Goal: Information Seeking & Learning: Learn about a topic

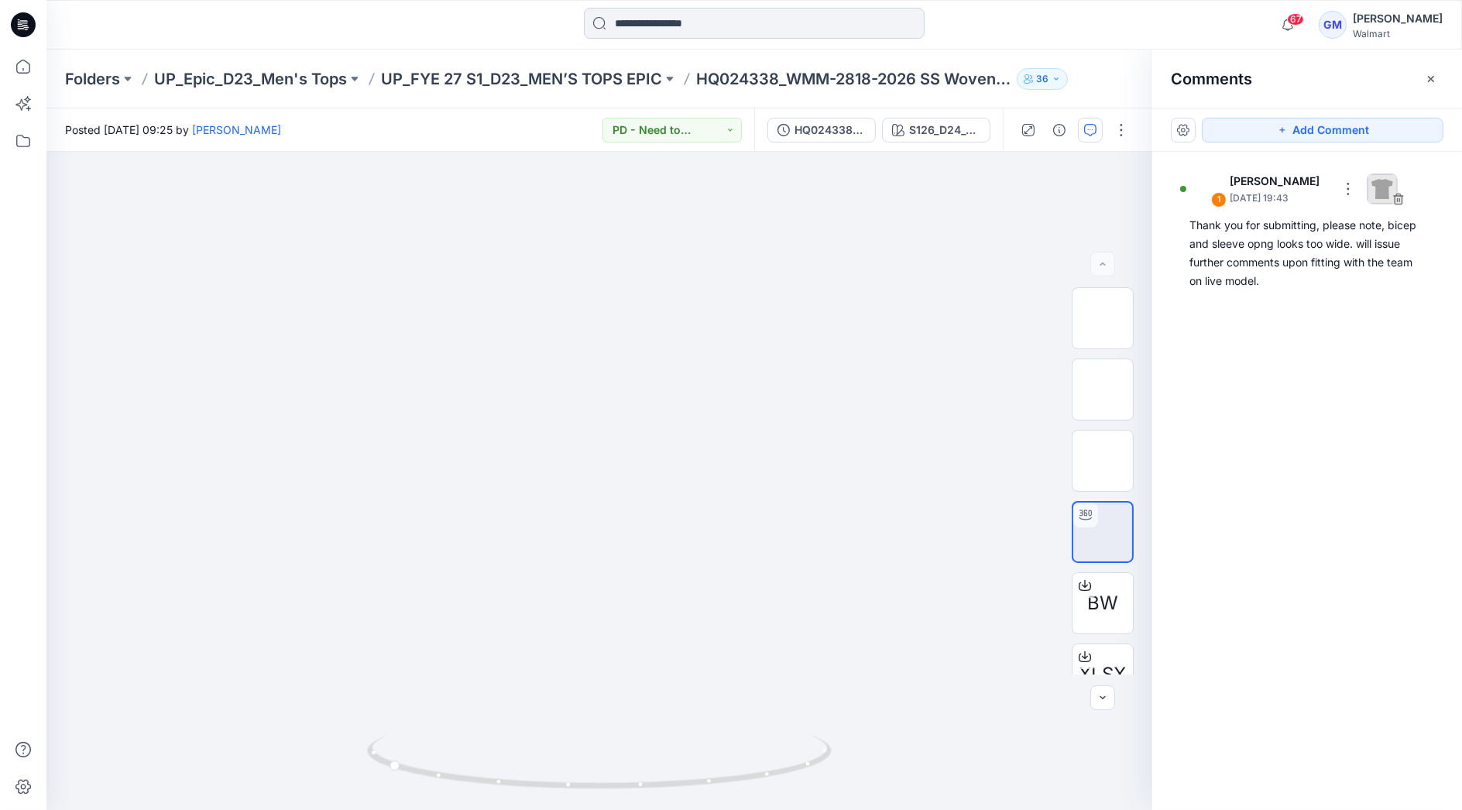
click at [626, 29] on input at bounding box center [754, 23] width 341 height 31
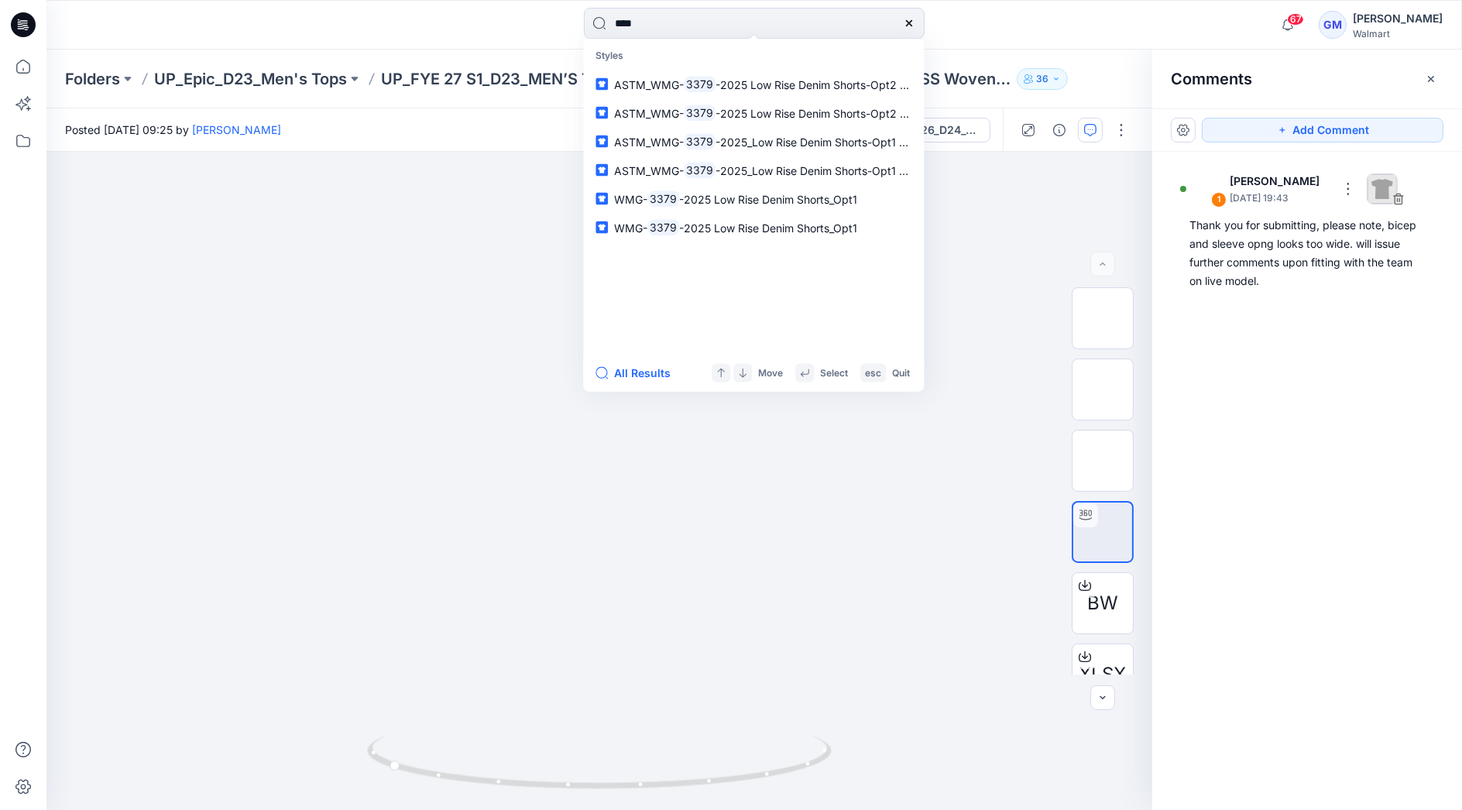
type input "****"
click at [657, 375] on button "All Results" at bounding box center [637, 373] width 85 height 19
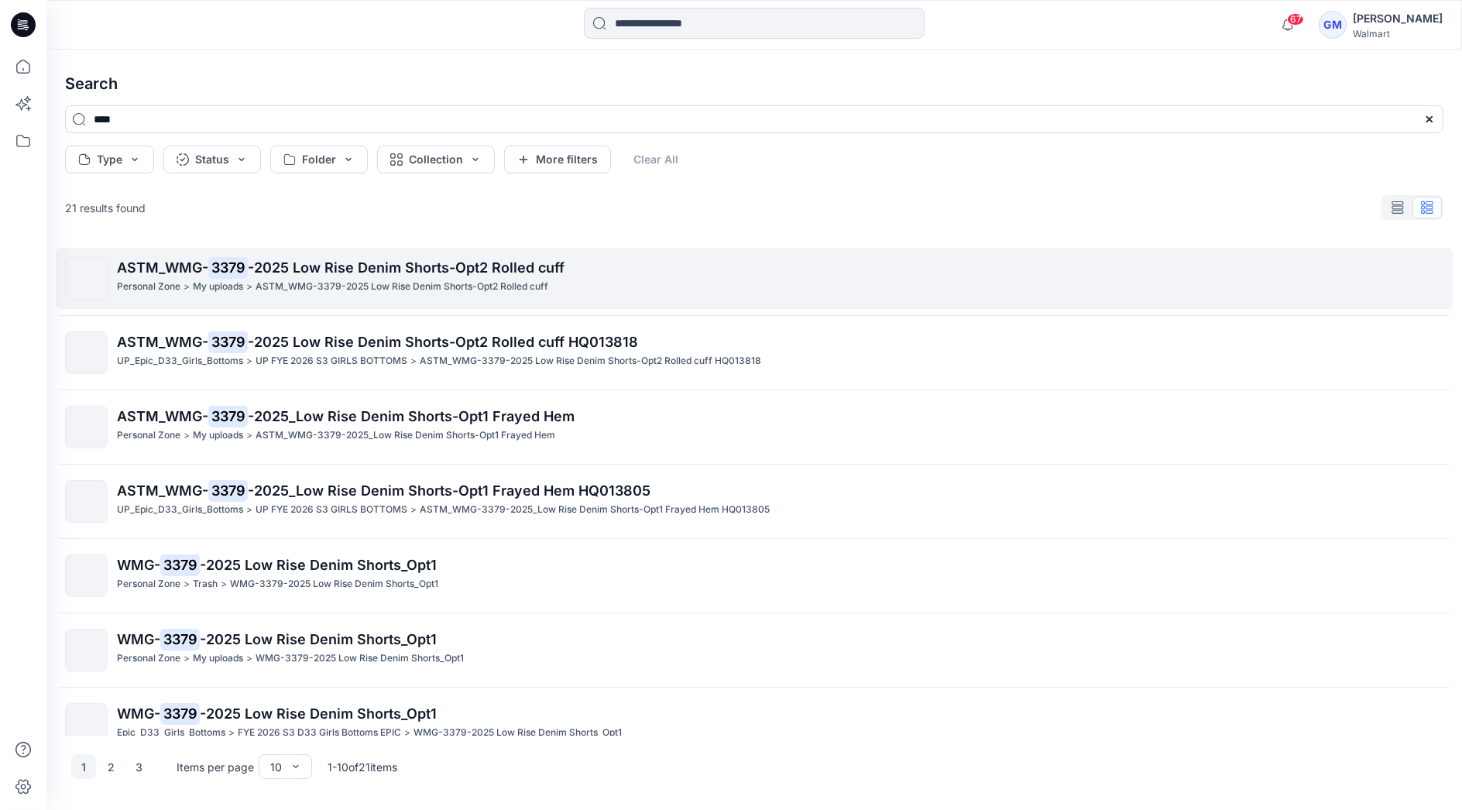
click at [321, 283] on p "ASTM_WMG-3379-2025 Low Rise Denim Shorts-Opt2 Rolled cuff" at bounding box center [401, 287] width 293 height 16
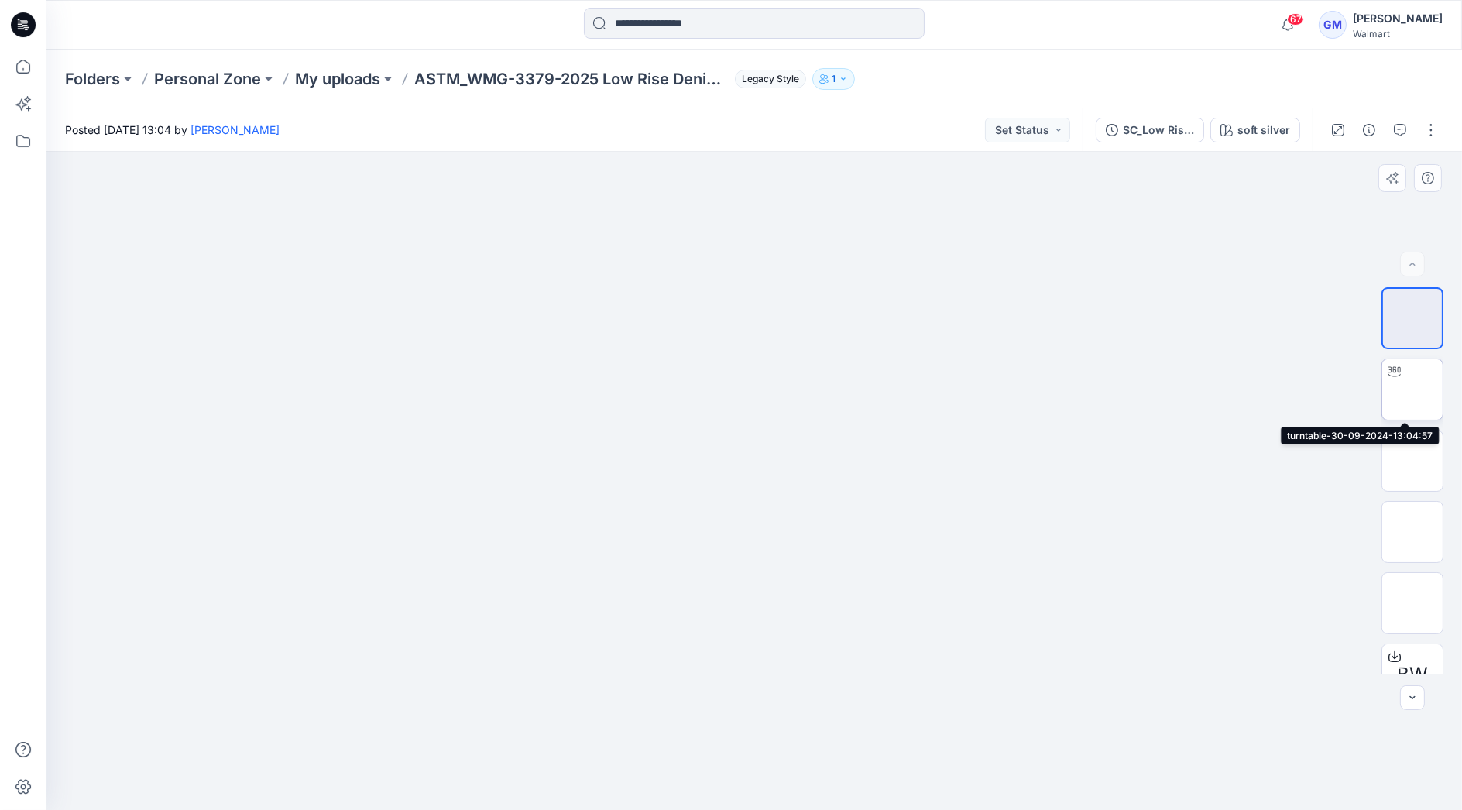
click at [1412, 389] on img at bounding box center [1412, 389] width 0 height 0
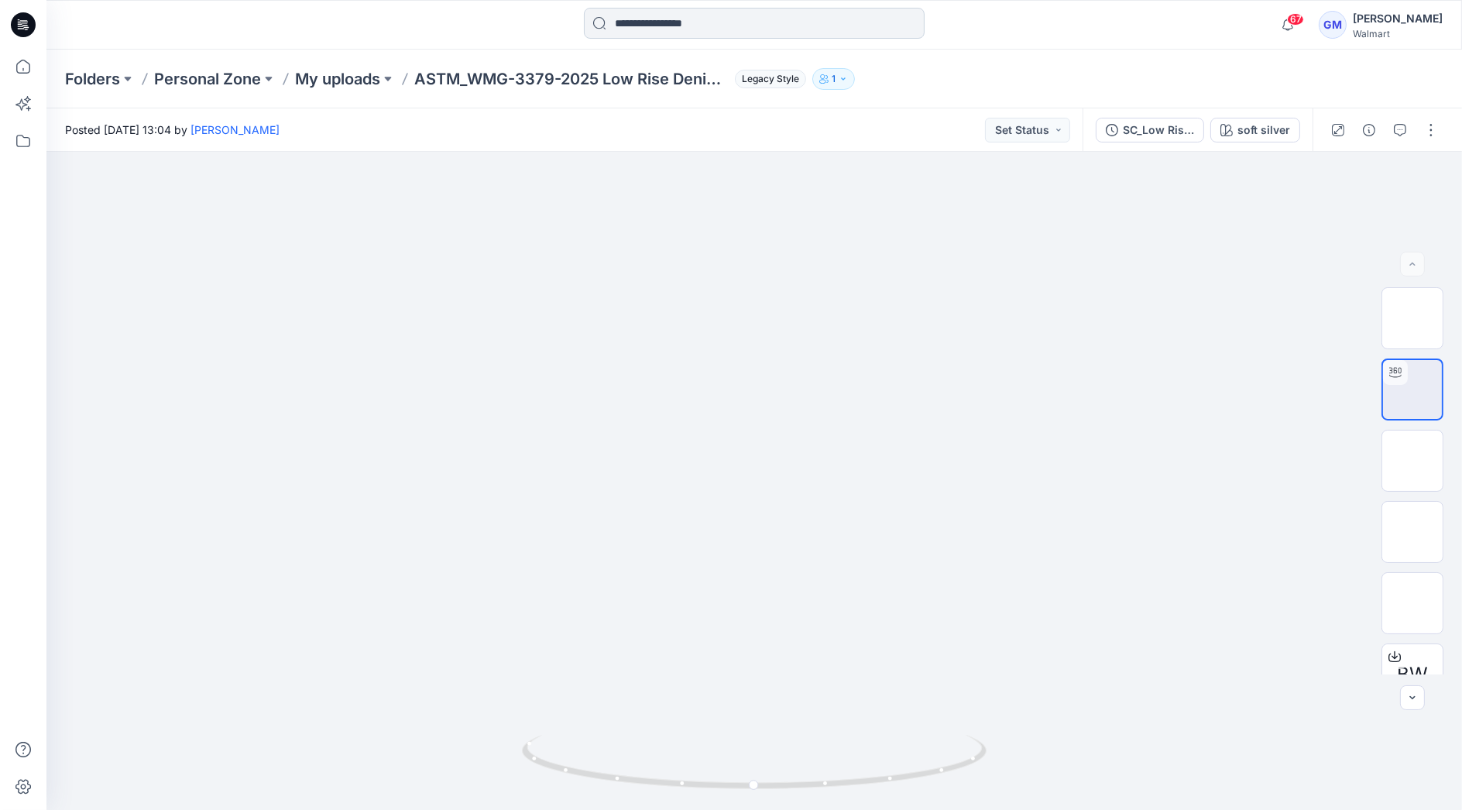
click at [698, 22] on input at bounding box center [754, 23] width 341 height 31
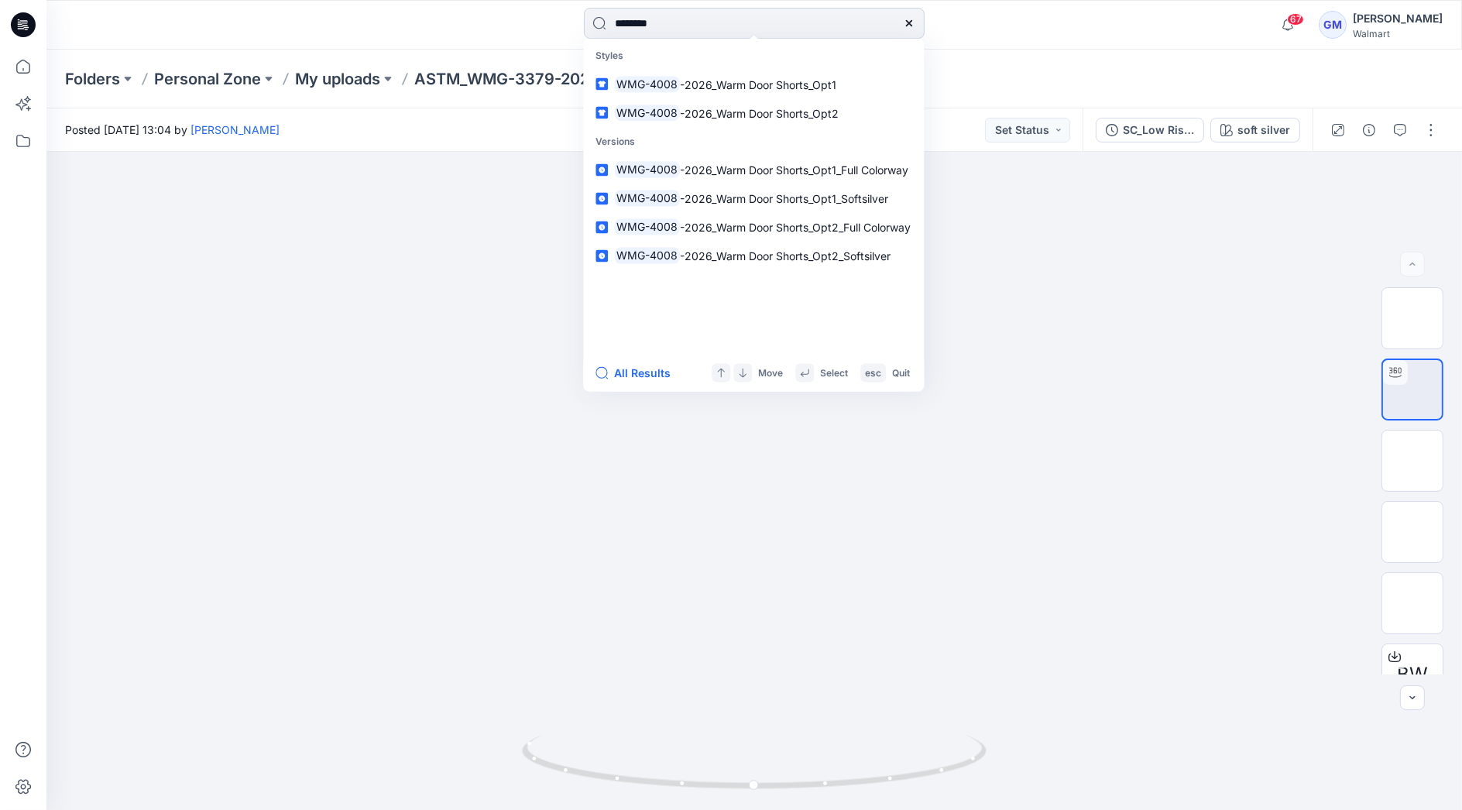
type input "********"
click at [639, 382] on button "All Results" at bounding box center [637, 373] width 85 height 19
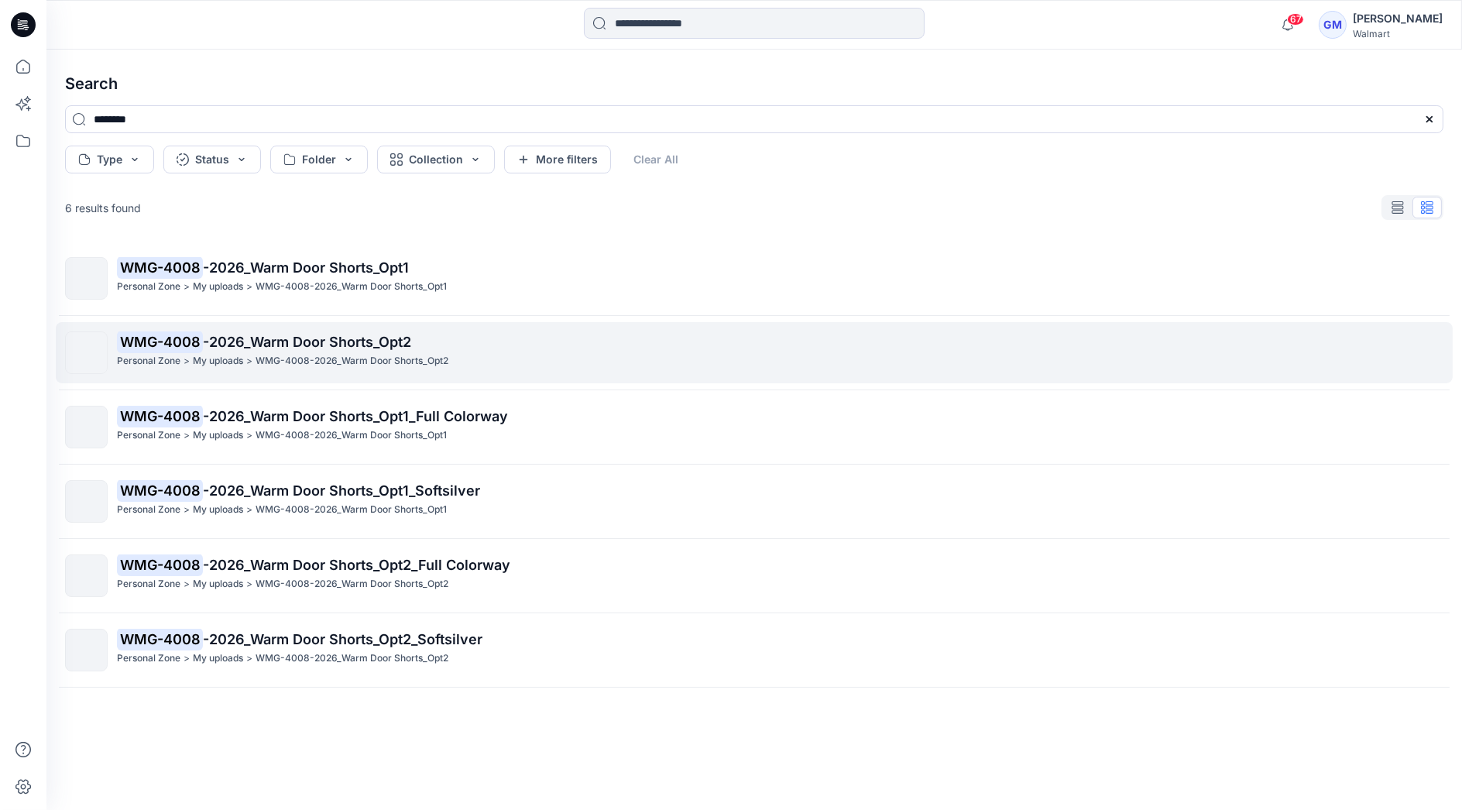
click at [199, 342] on mark "WMG-4008" at bounding box center [160, 342] width 86 height 22
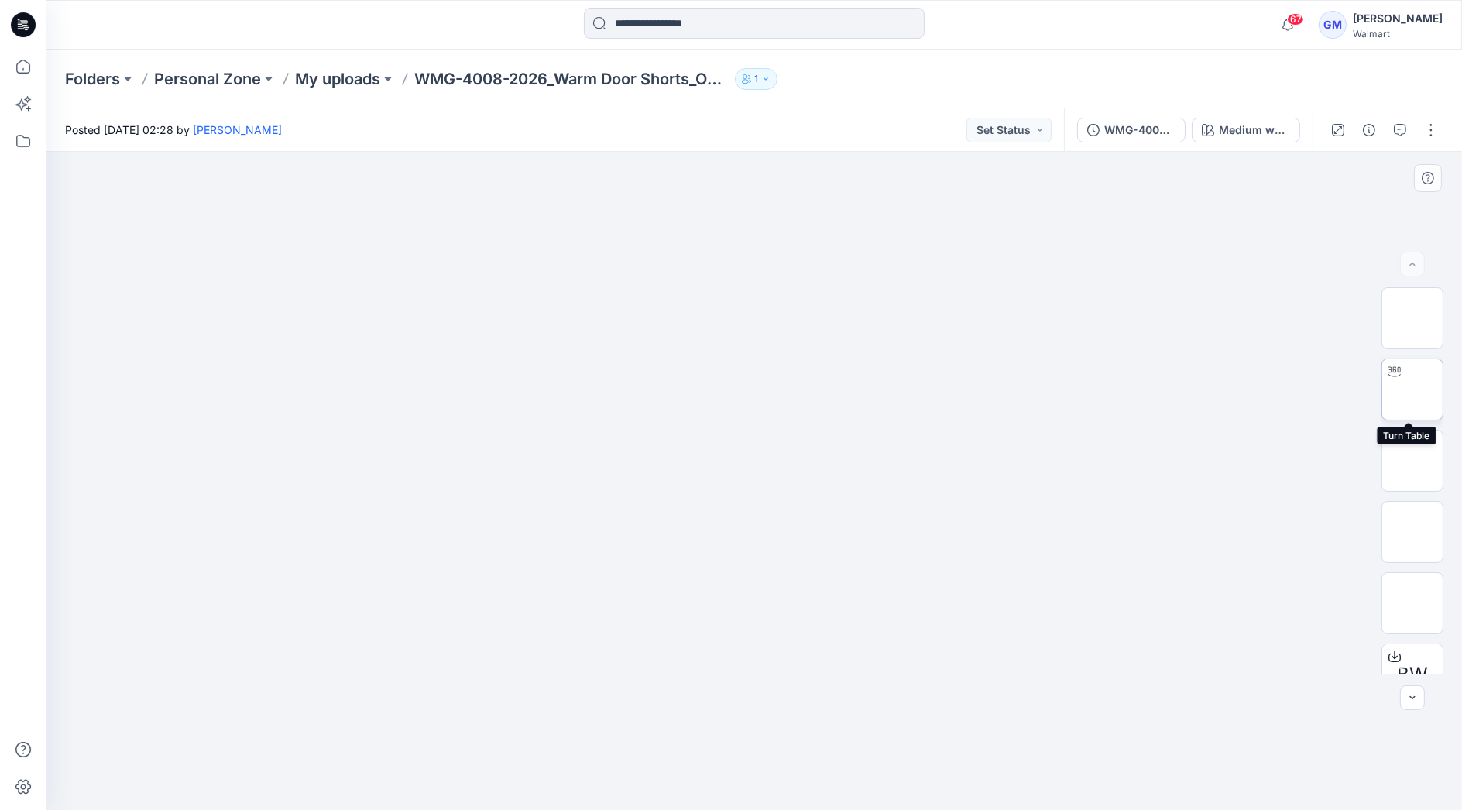
click at [1412, 389] on img at bounding box center [1412, 389] width 0 height 0
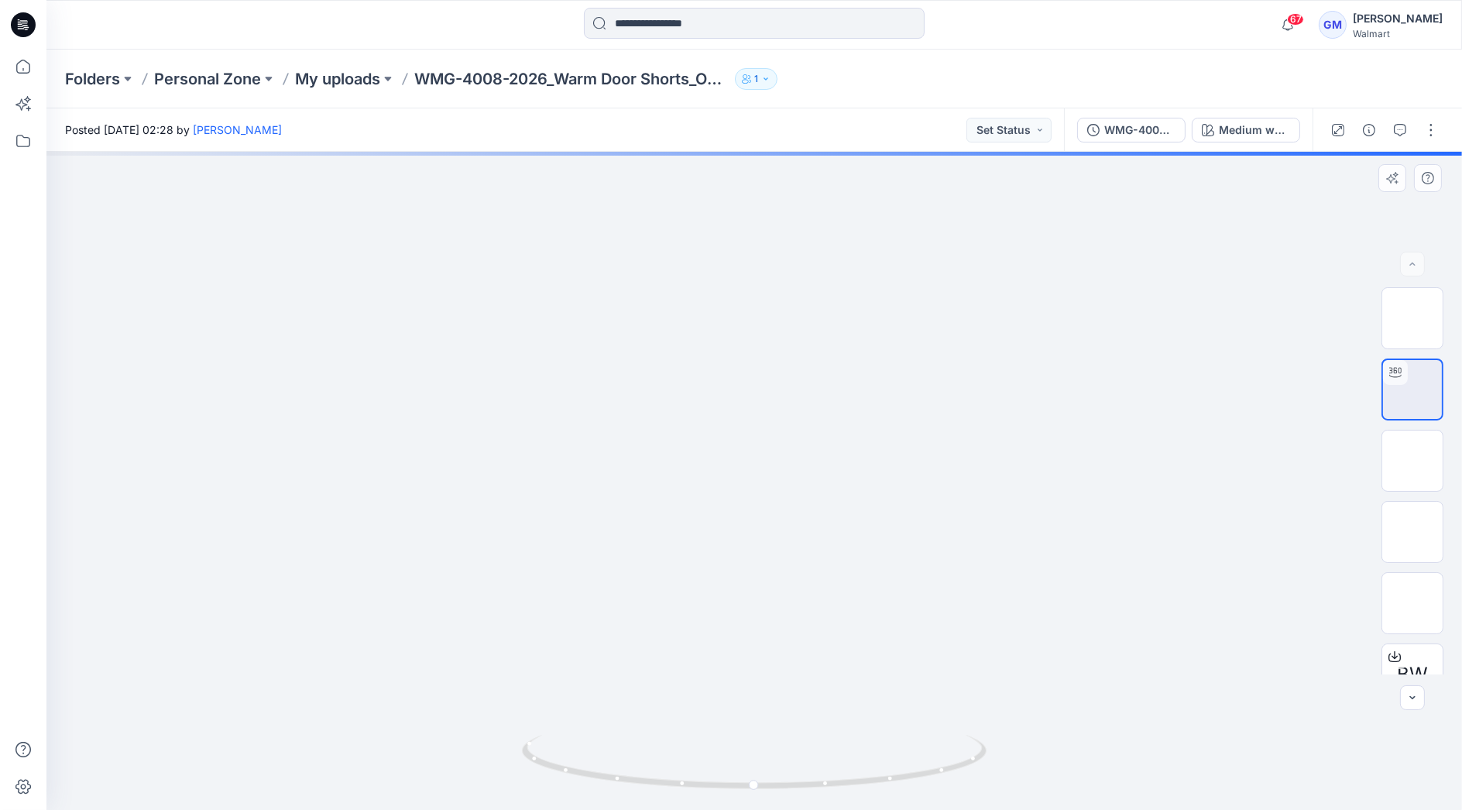
drag, startPoint x: 787, startPoint y: 550, endPoint x: 779, endPoint y: 374, distance: 176.7
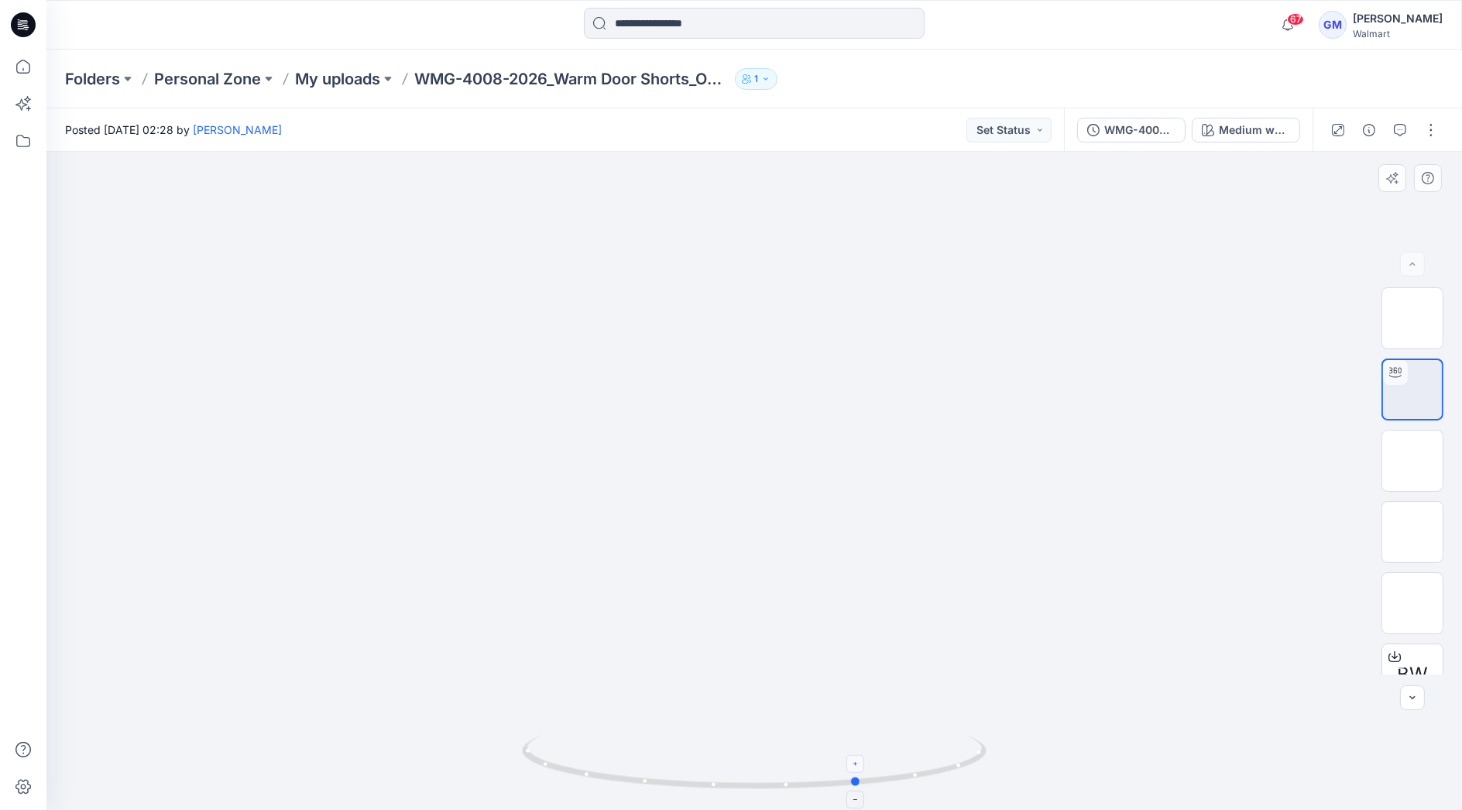
drag, startPoint x: 744, startPoint y: 780, endPoint x: 849, endPoint y: 770, distance: 105.7
click at [849, 770] on icon at bounding box center [756, 764] width 468 height 58
drag, startPoint x: 757, startPoint y: 794, endPoint x: 919, endPoint y: 777, distance: 162.7
click at [919, 777] on div at bounding box center [754, 770] width 465 height 77
drag, startPoint x: 860, startPoint y: 783, endPoint x: 1081, endPoint y: 715, distance: 230.9
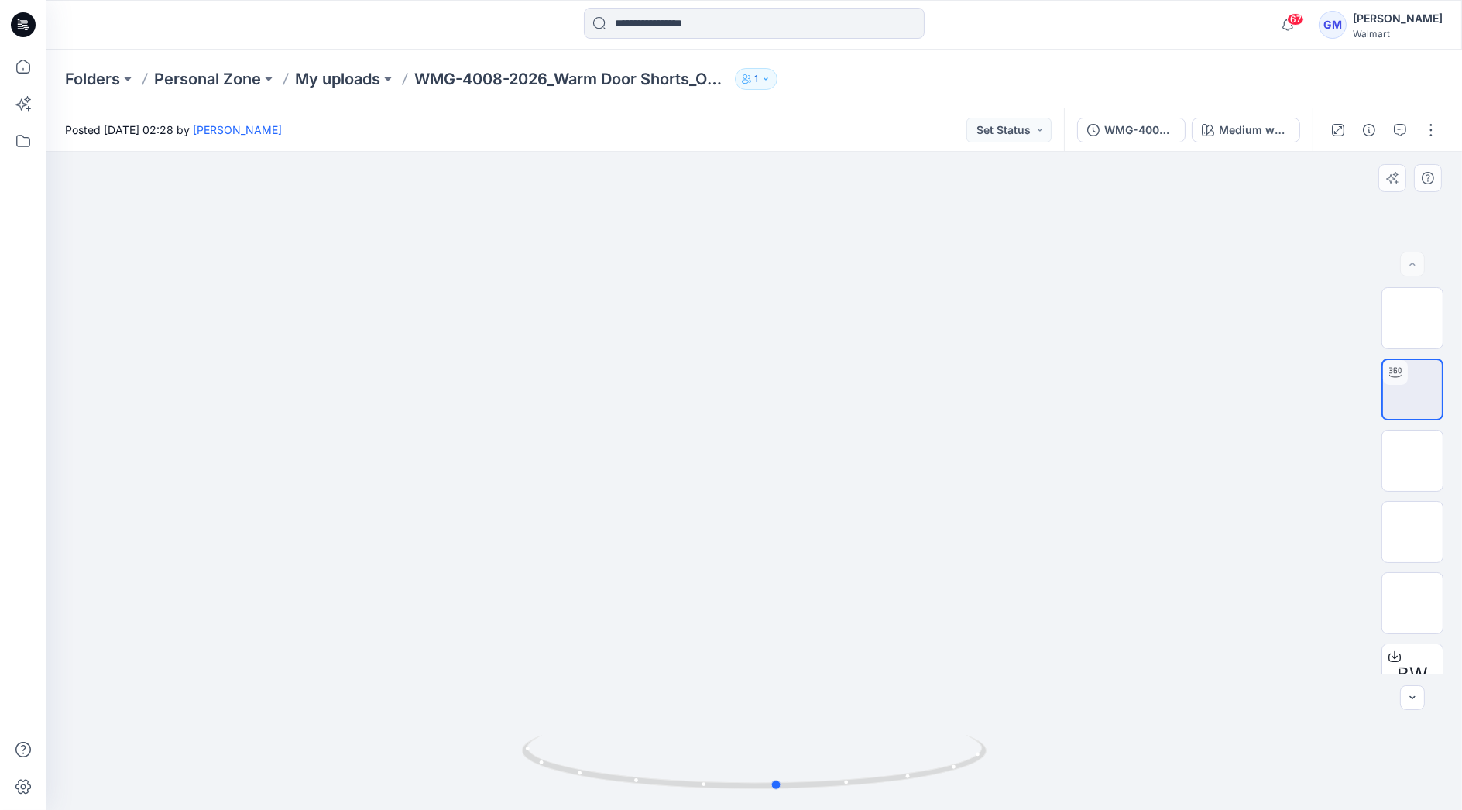
click at [1081, 715] on div at bounding box center [753, 481] width 1415 height 658
drag, startPoint x: 945, startPoint y: 777, endPoint x: 703, endPoint y: 765, distance: 242.6
click at [703, 765] on icon at bounding box center [756, 764] width 468 height 58
